Goal: Obtain resource: Obtain resource

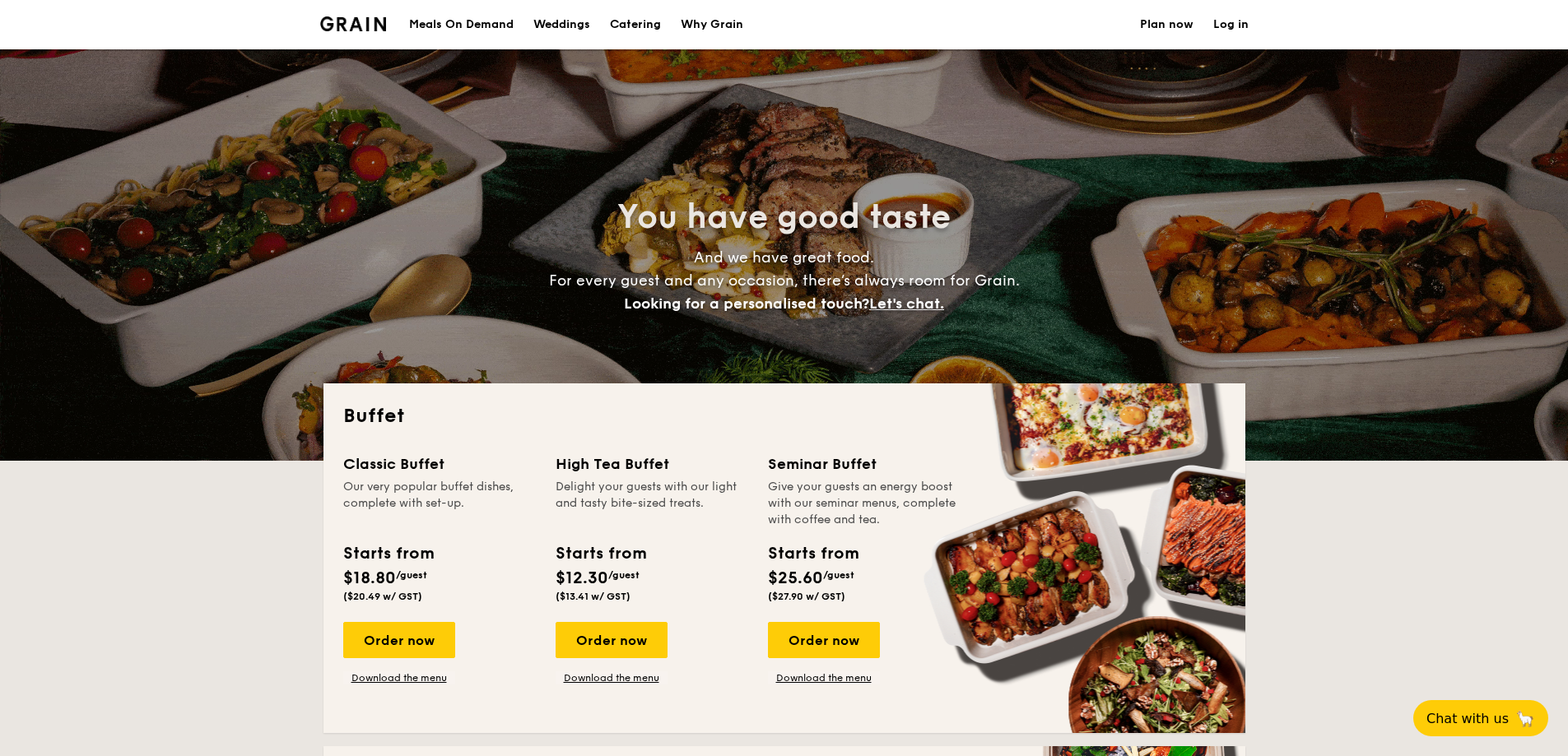
select select
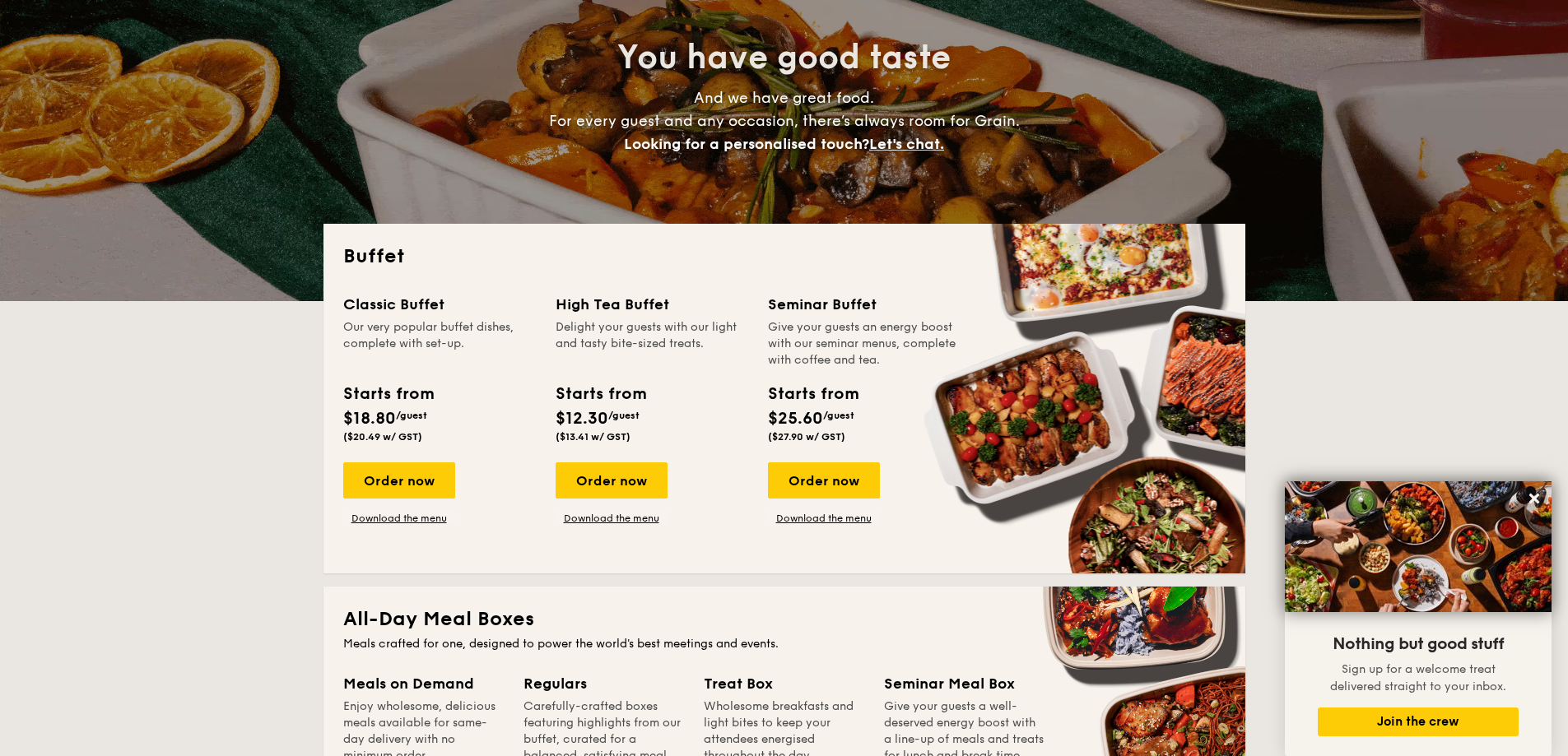
scroll to position [165, 0]
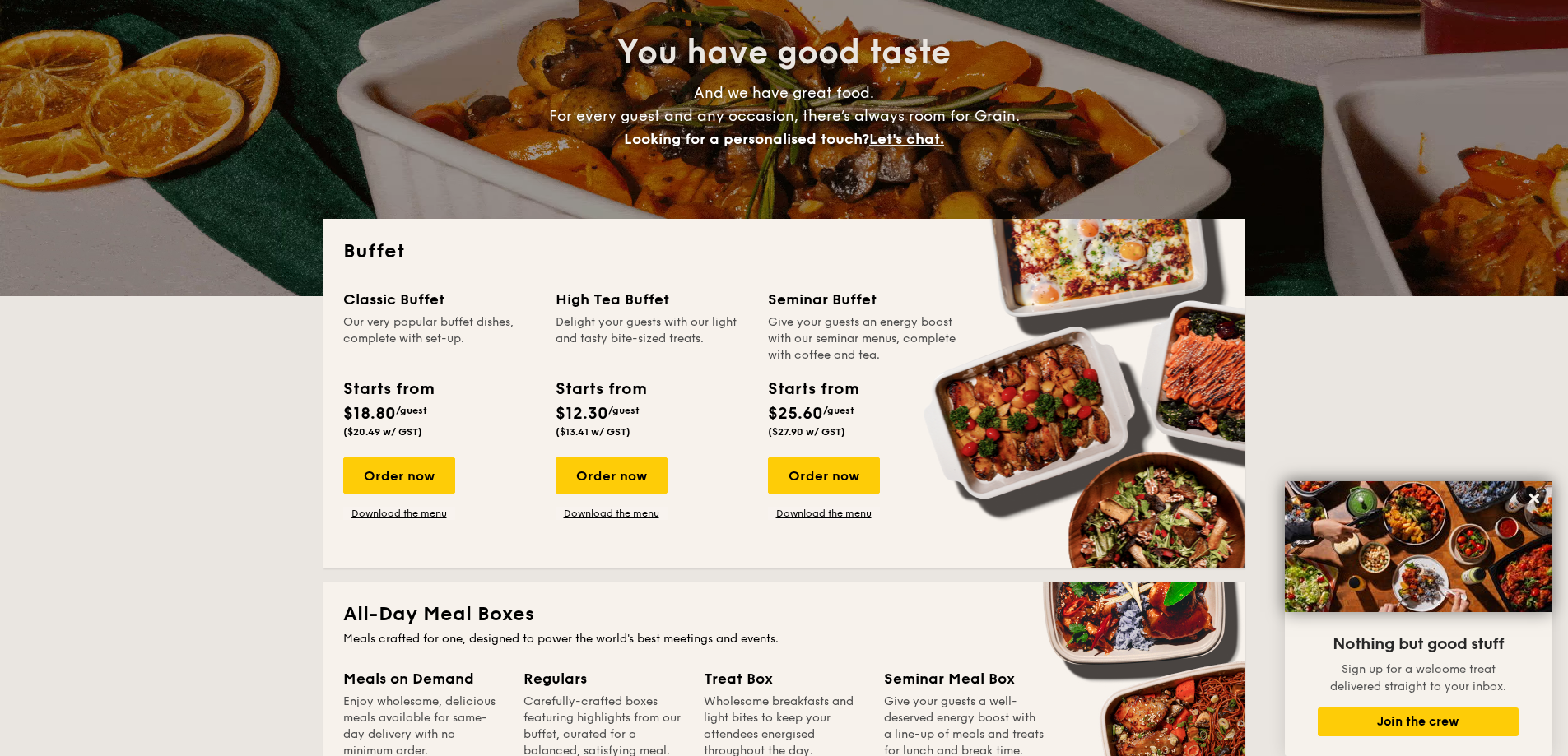
click at [476, 452] on div "Classic Buffet Our very popular buffet dishes, complete with set-up. Starts fro…" at bounding box center [449, 405] width 212 height 232
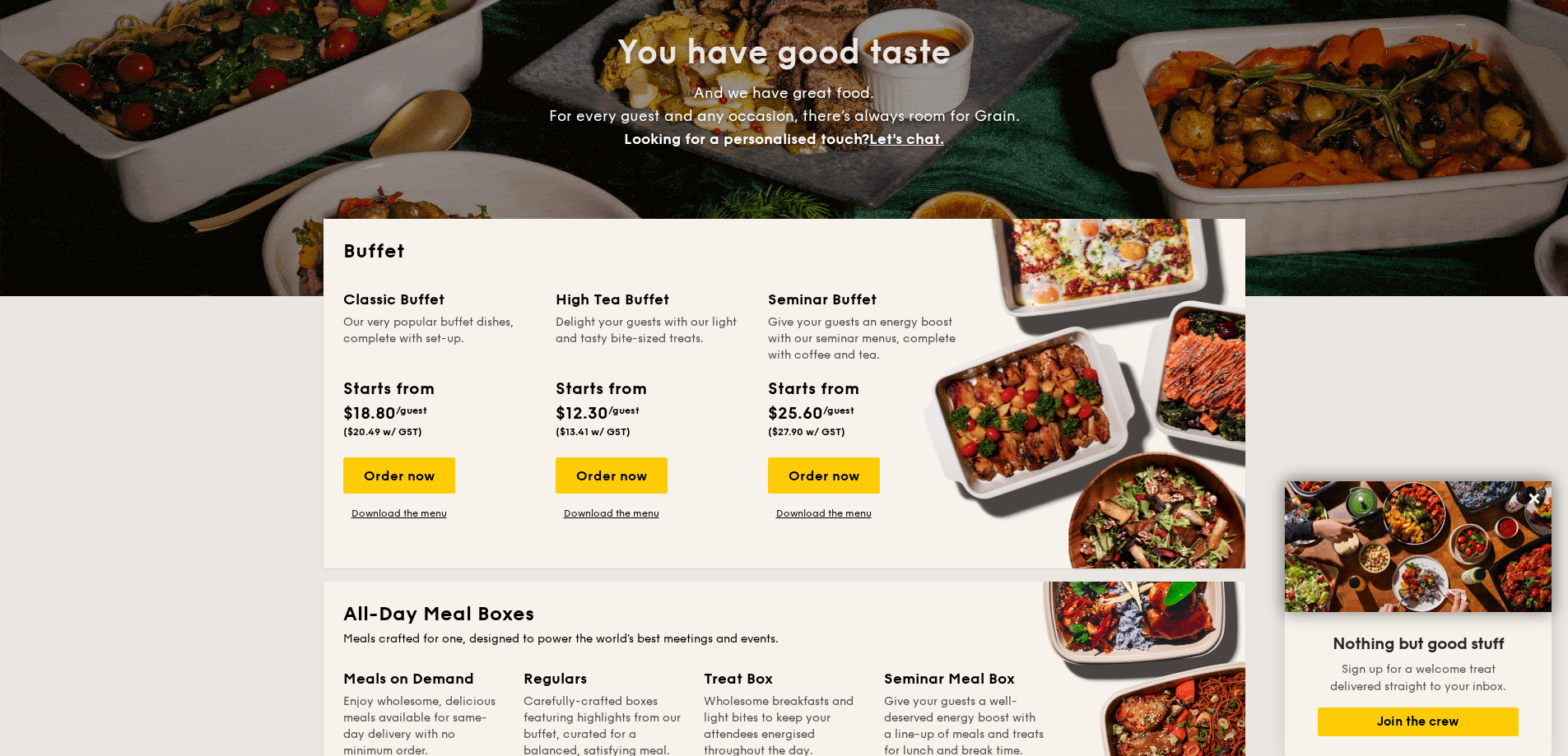
click at [476, 452] on div "Classic Buffet Our very popular buffet dishes, complete with set-up. Starts fro…" at bounding box center [449, 405] width 212 height 232
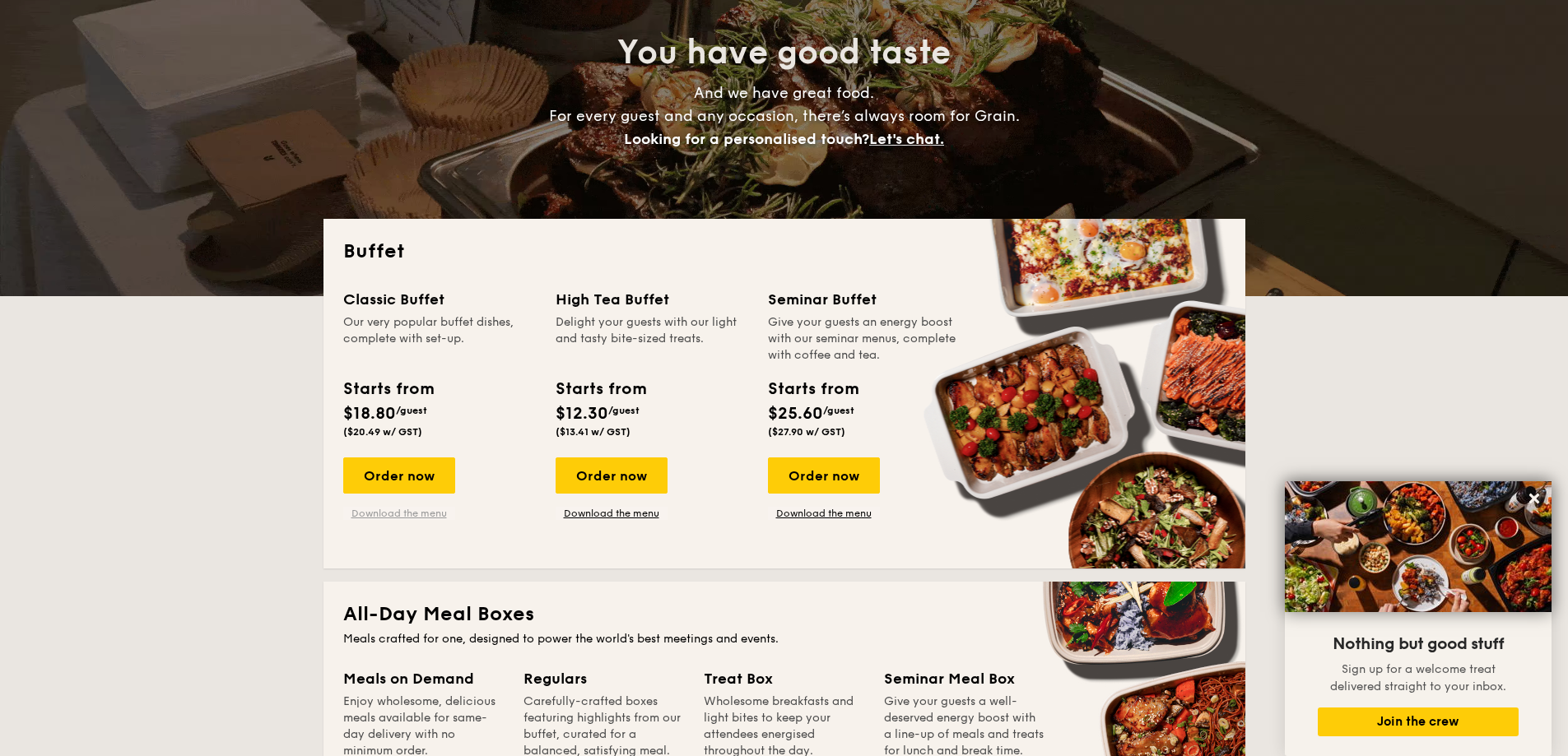
click at [436, 508] on link "Download the menu" at bounding box center [399, 513] width 112 height 13
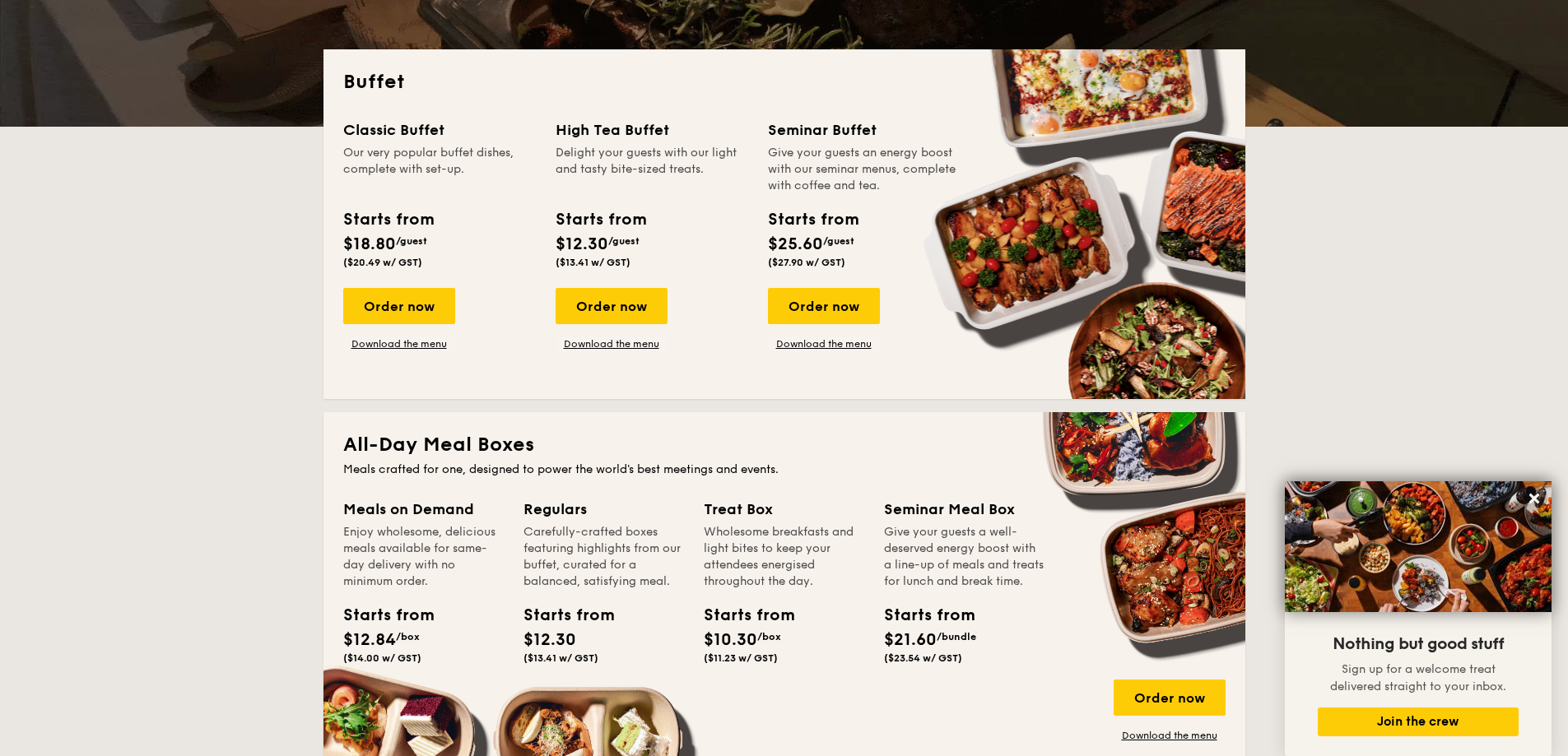
scroll to position [0, 0]
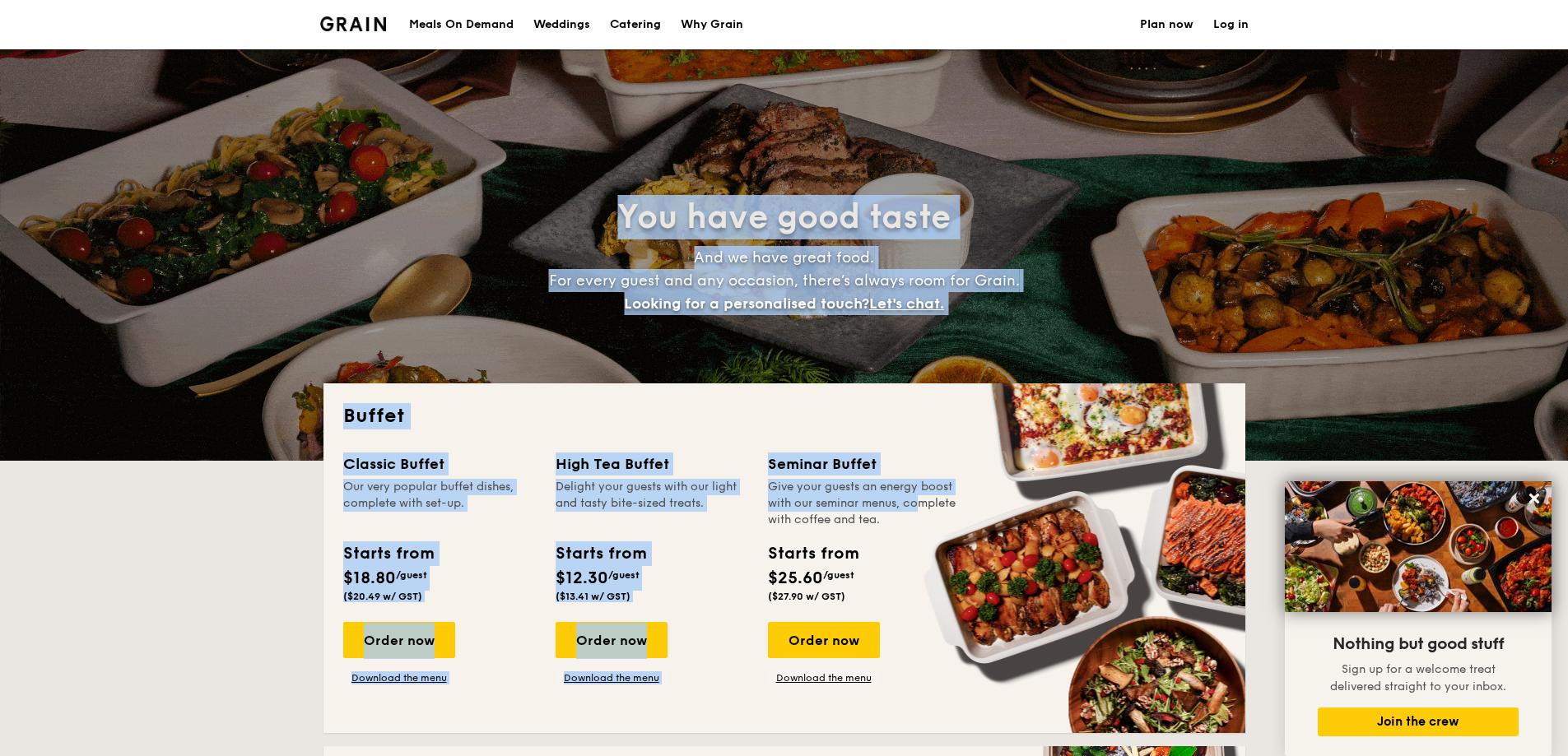
drag, startPoint x: 521, startPoint y: 147, endPoint x: 882, endPoint y: 501, distance: 505.6
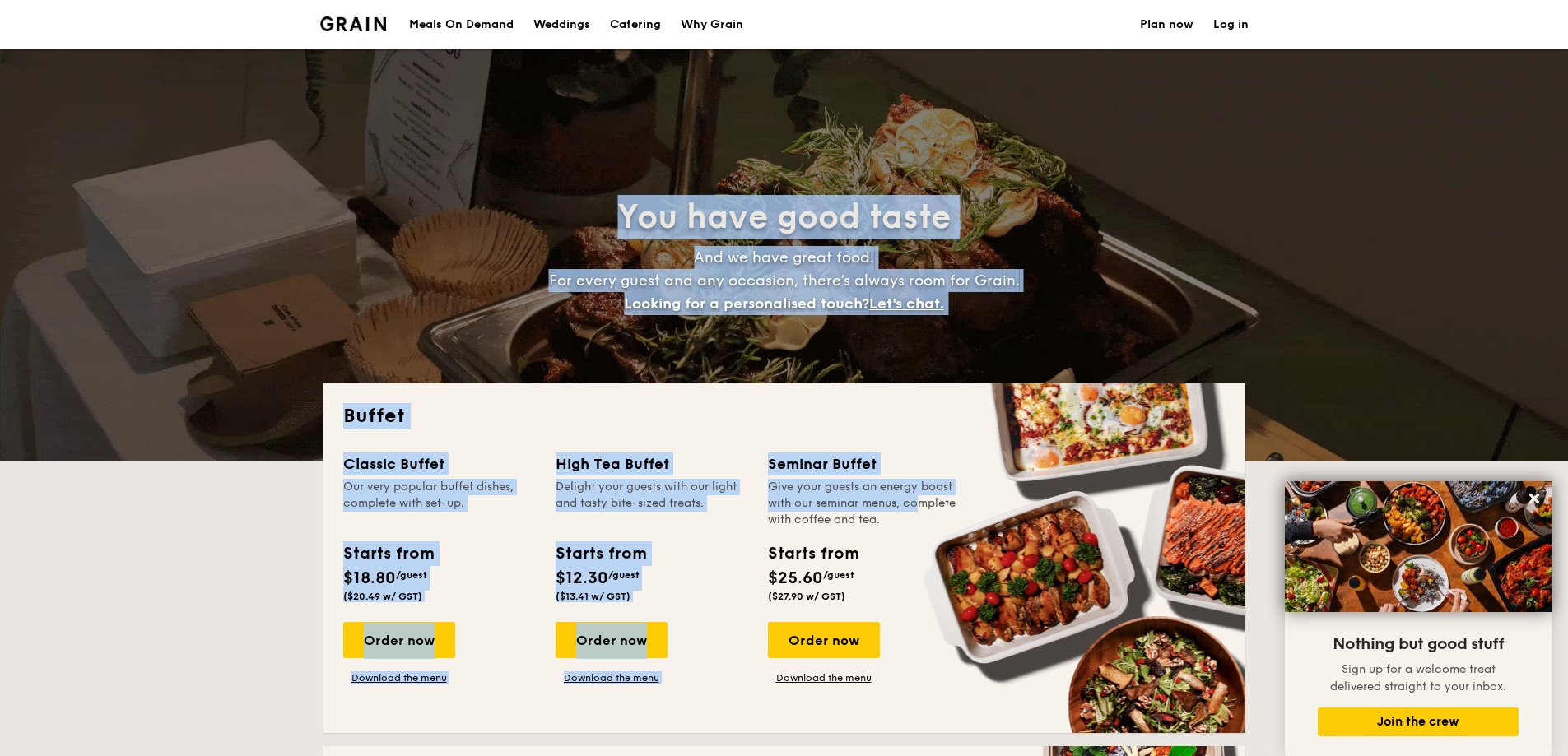
click at [883, 501] on div "Give your guests an energy boost with our seminar menus, complete with coffee a…" at bounding box center [864, 503] width 192 height 49
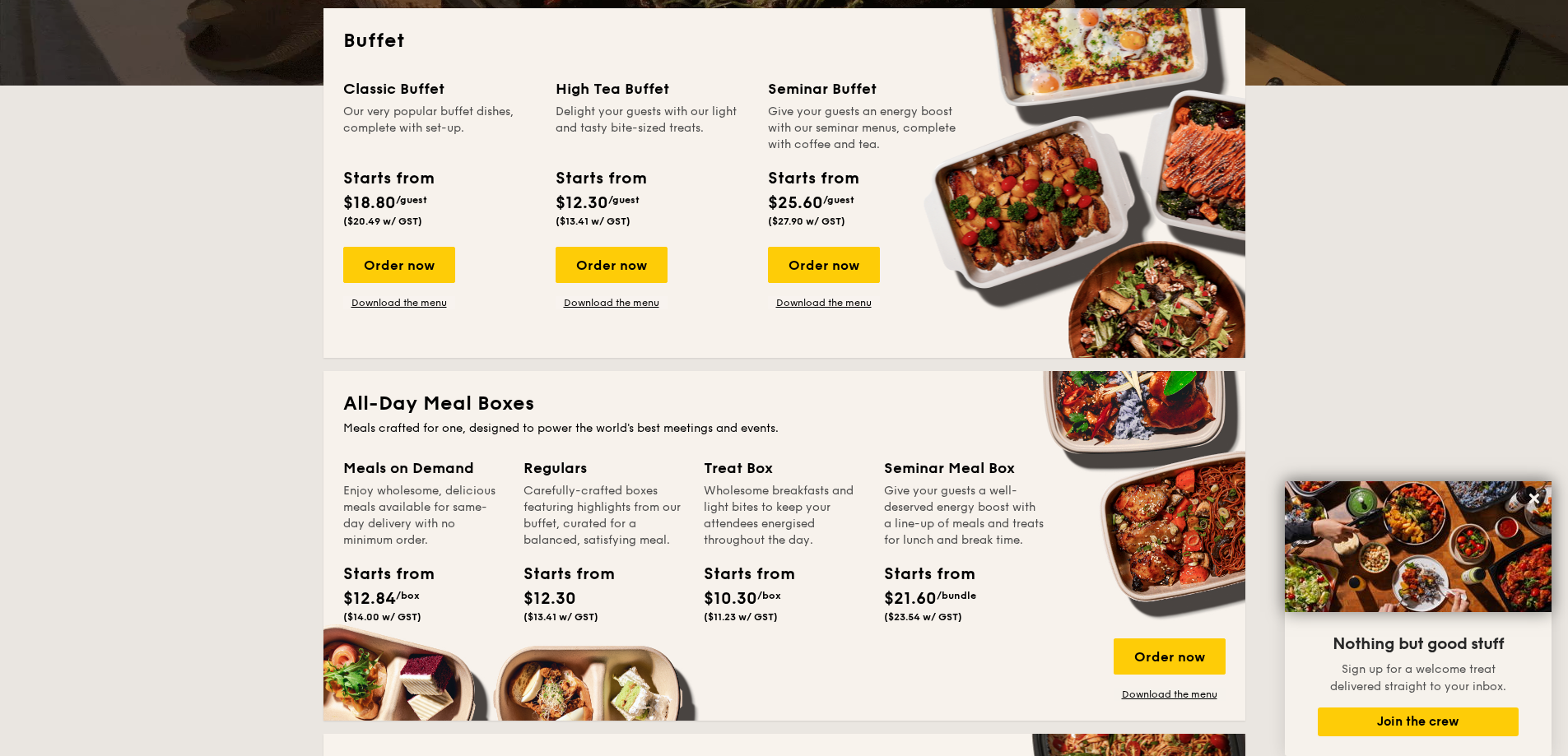
scroll to position [411, 0]
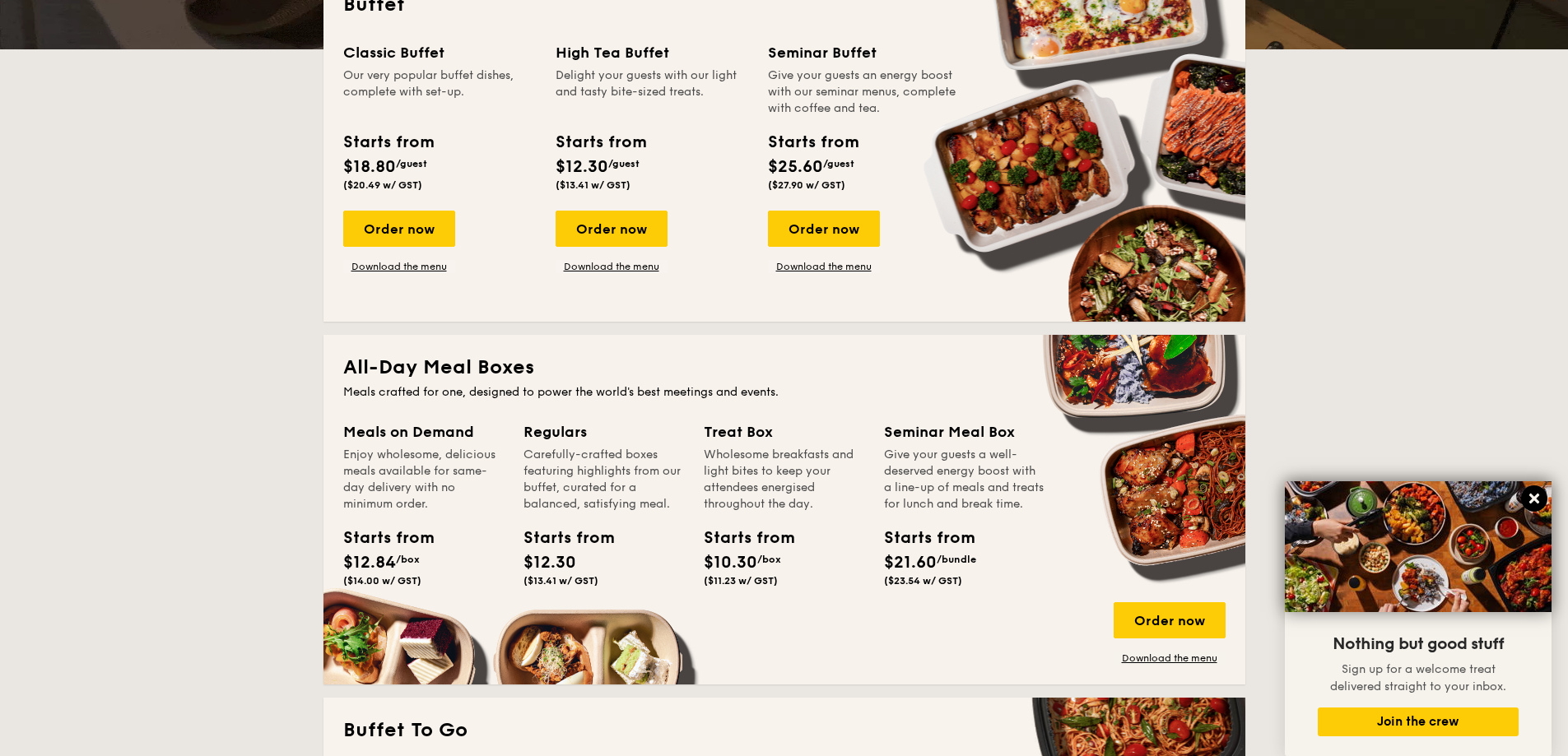
click at [1541, 502] on icon at bounding box center [1534, 499] width 15 height 15
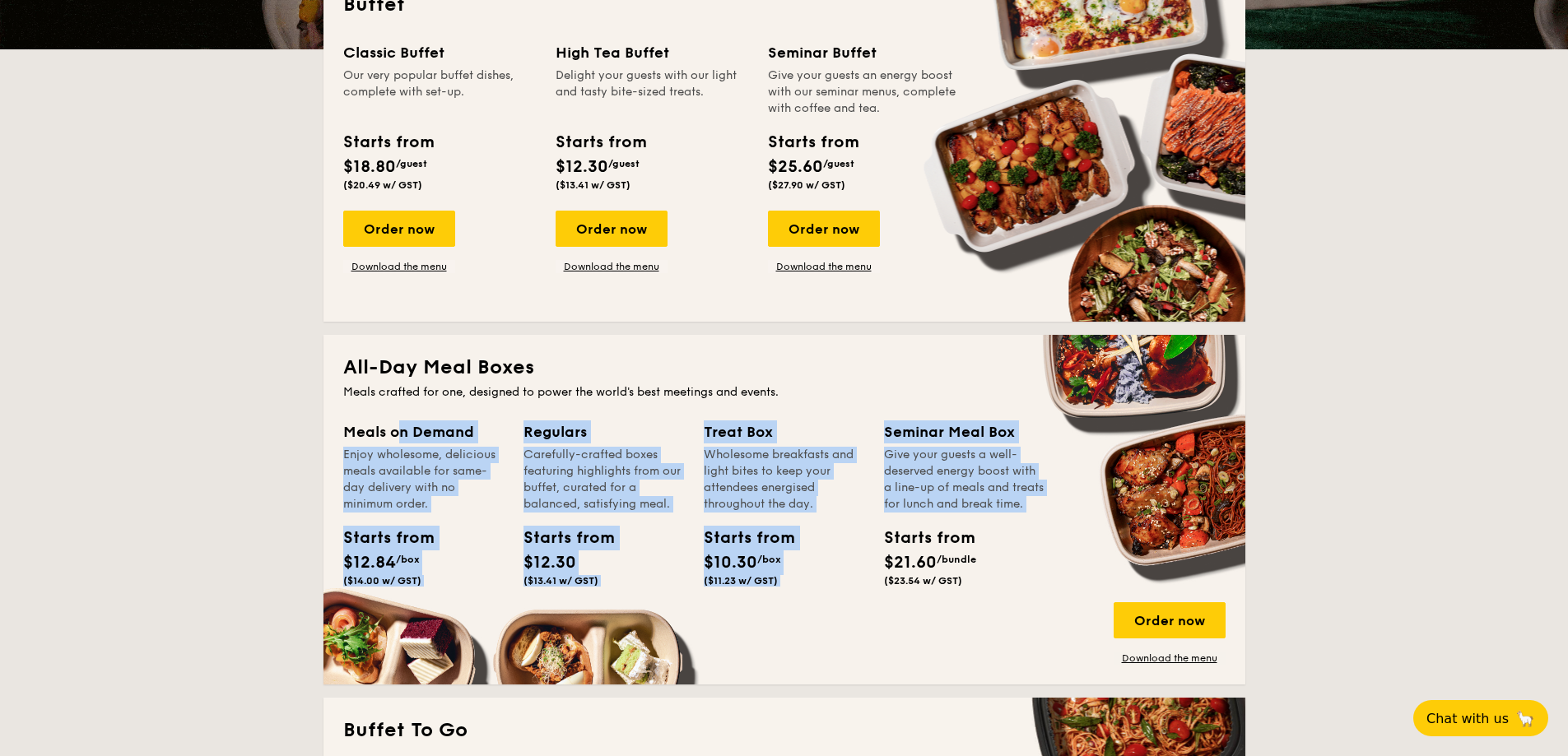
drag, startPoint x: 490, startPoint y: 412, endPoint x: 884, endPoint y: 556, distance: 419.5
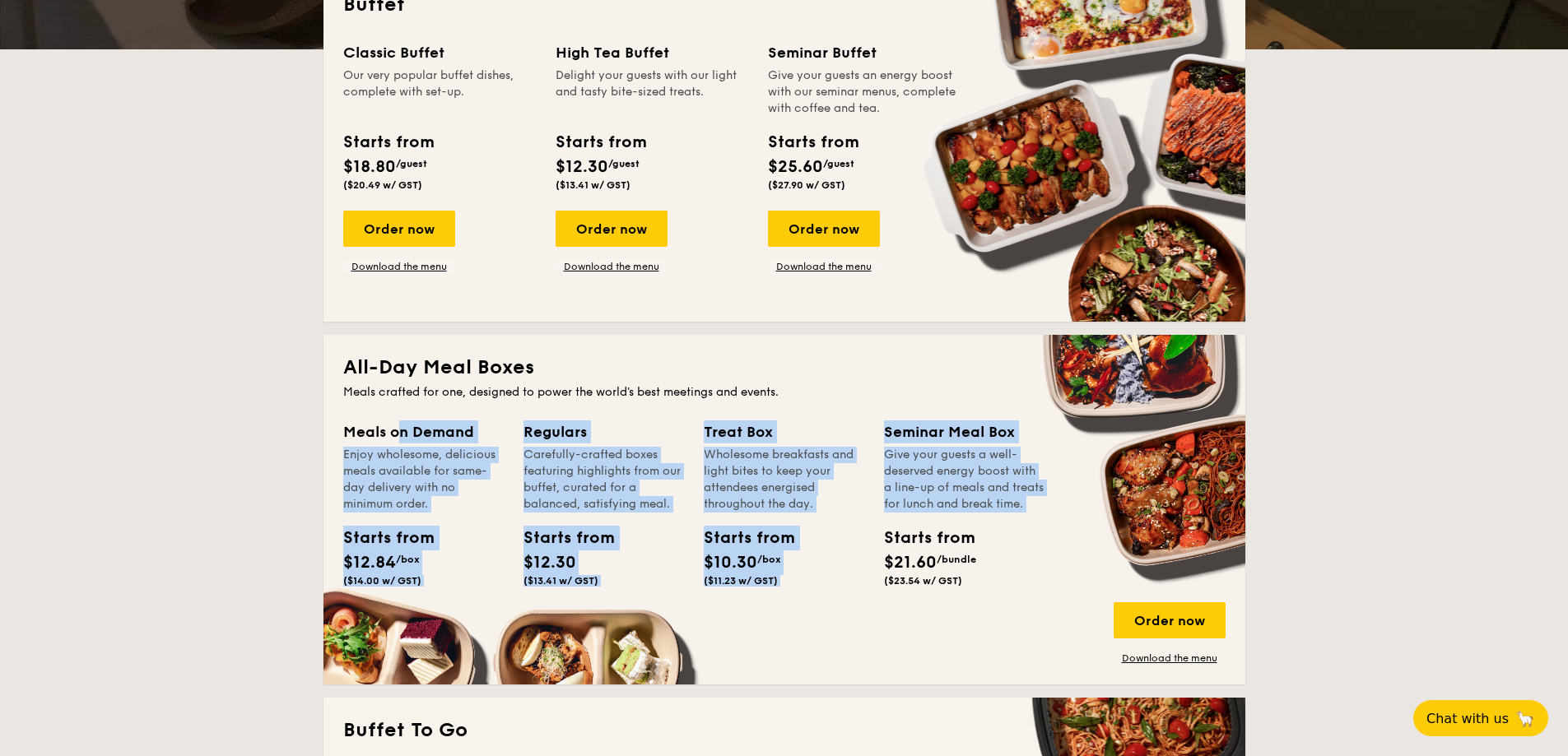
click at [884, 556] on div "All-Day Meal Boxes Meals crafted for one, designed to power the world's best me…" at bounding box center [784, 510] width 922 height 350
click at [884, 550] on div "Starts from" at bounding box center [921, 537] width 74 height 25
